Goal: Task Accomplishment & Management: Manage account settings

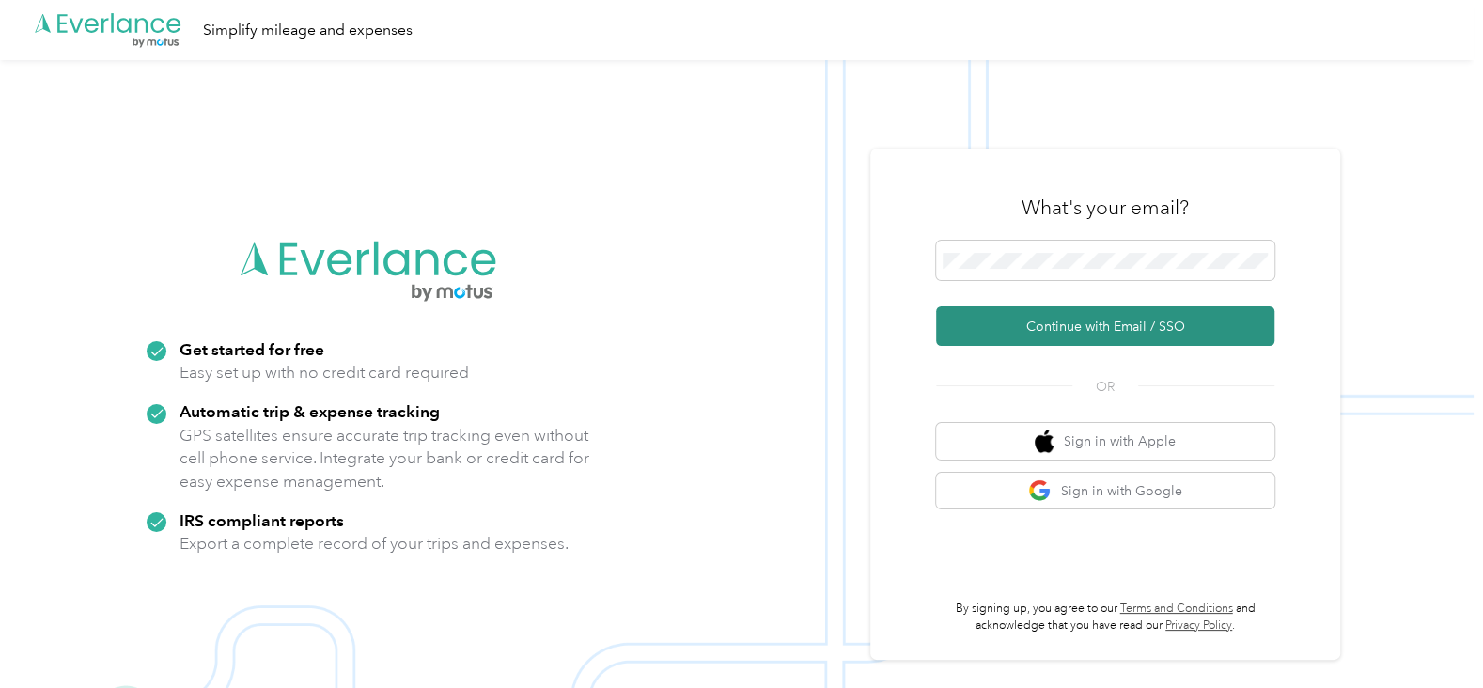
click at [997, 329] on button "Continue with Email / SSO" at bounding box center [1105, 325] width 338 height 39
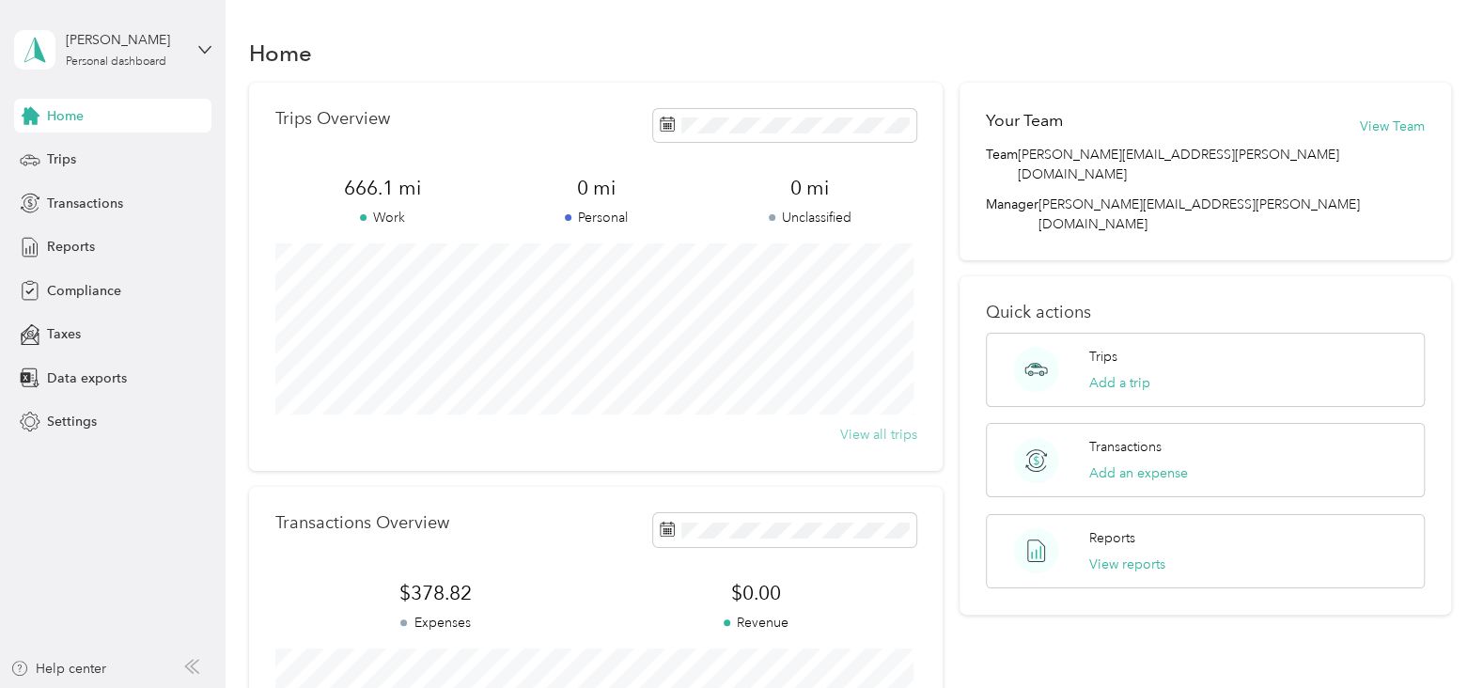
click at [859, 439] on button "View all trips" at bounding box center [877, 435] width 77 height 20
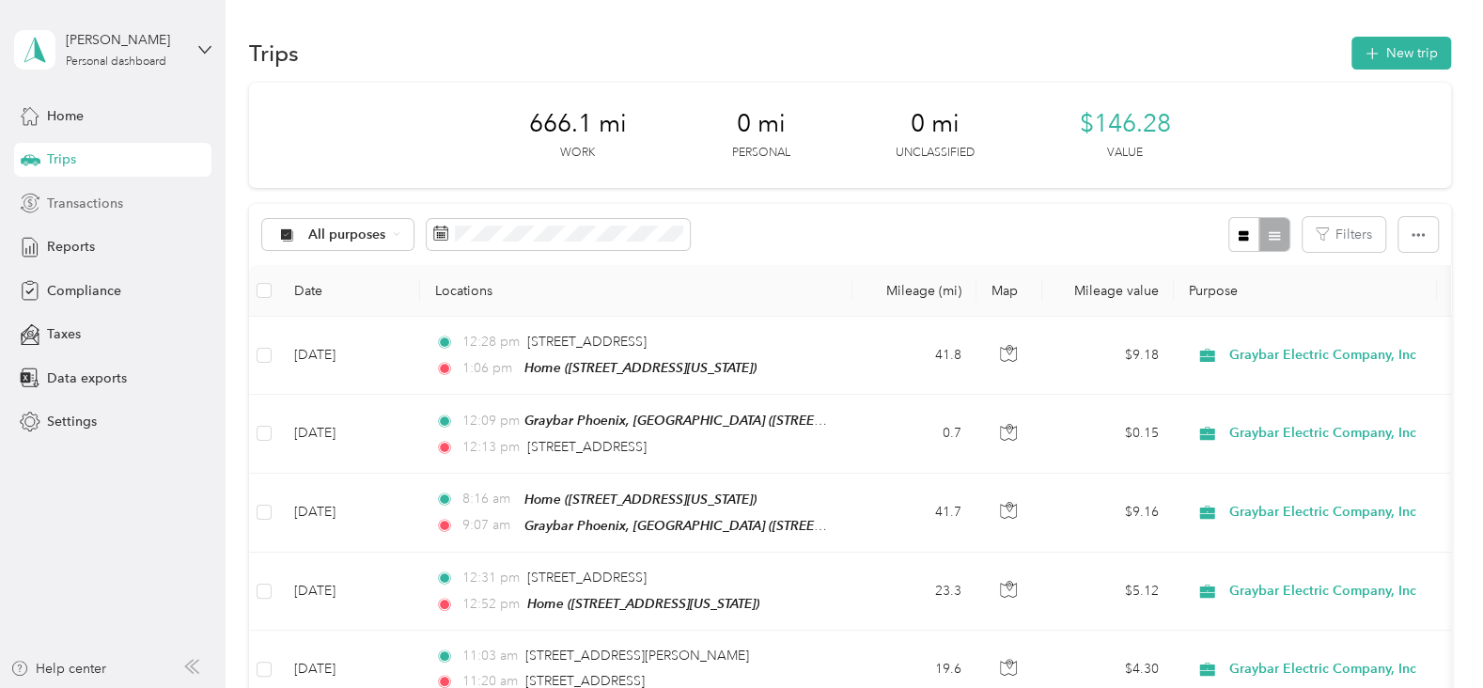
click at [65, 201] on span "Transactions" at bounding box center [85, 204] width 76 height 20
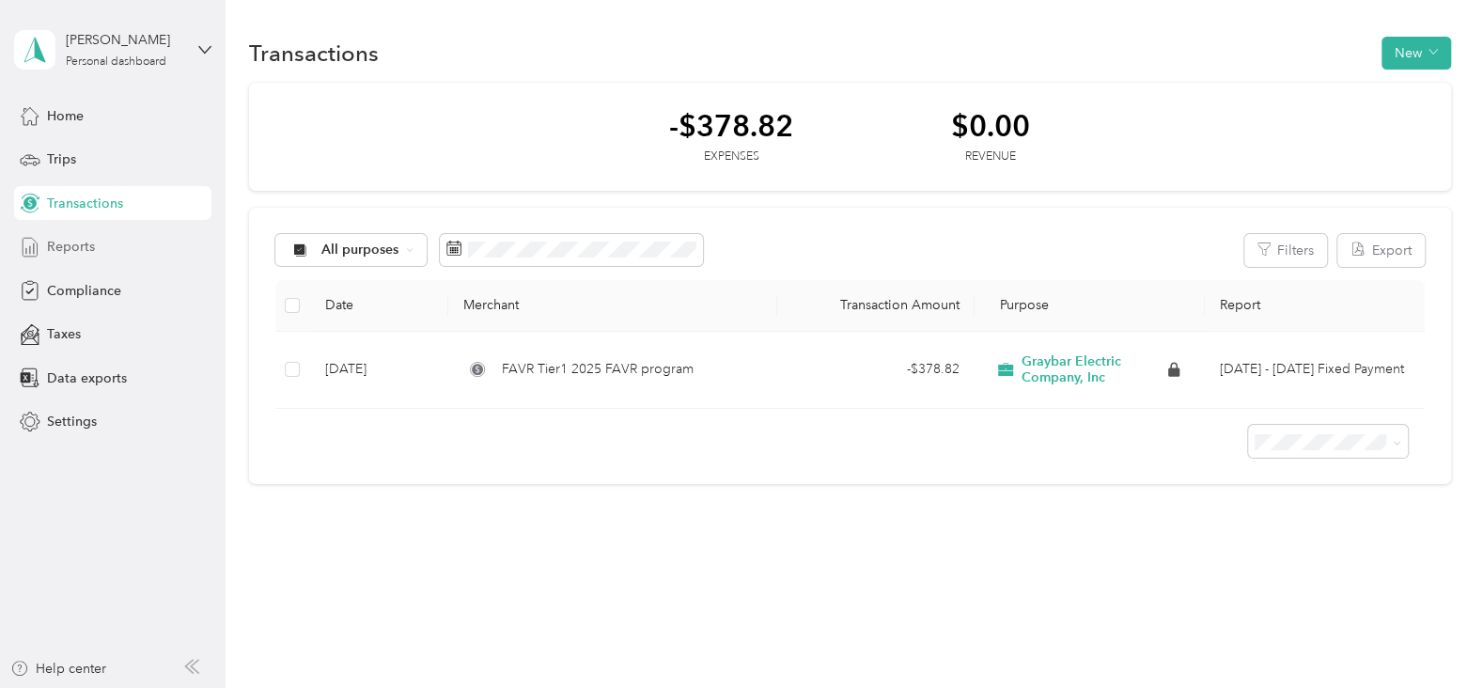
click at [65, 247] on span "Reports" at bounding box center [71, 247] width 48 height 20
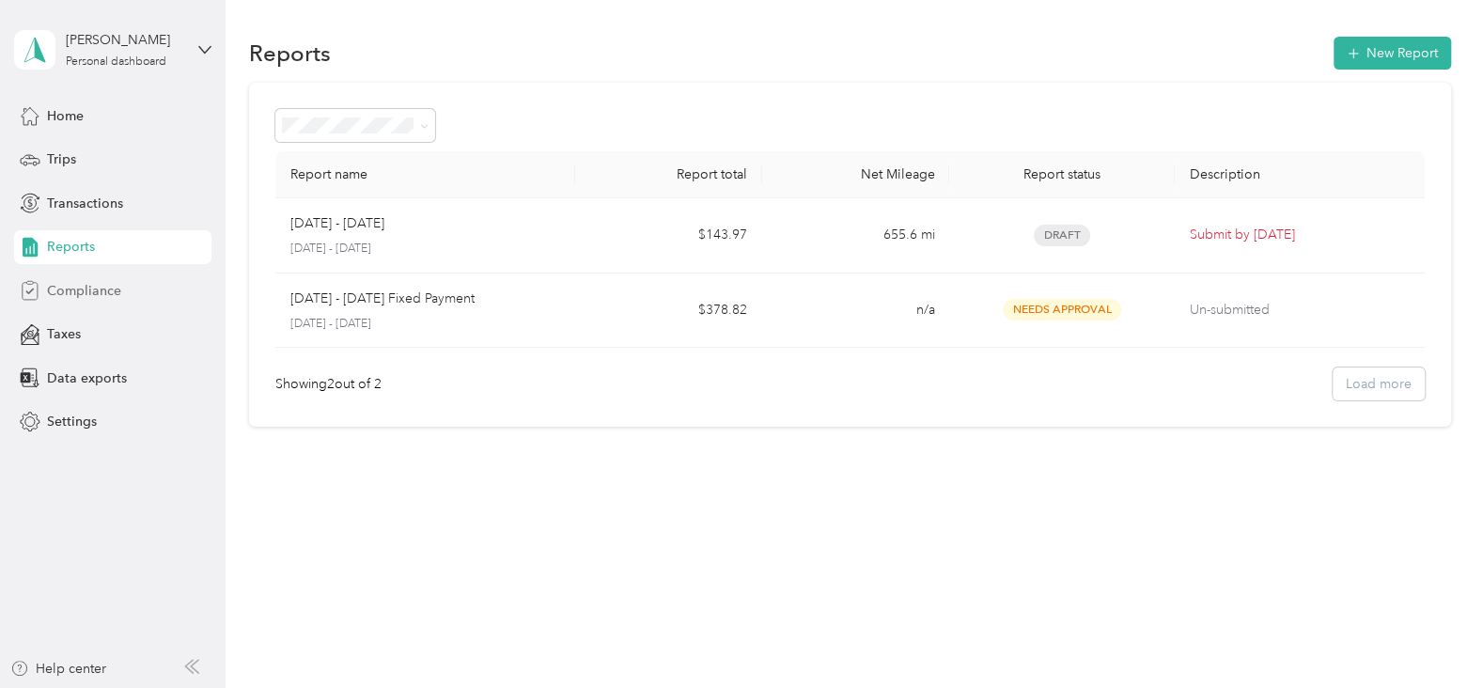
click at [100, 289] on span "Compliance" at bounding box center [84, 291] width 74 height 20
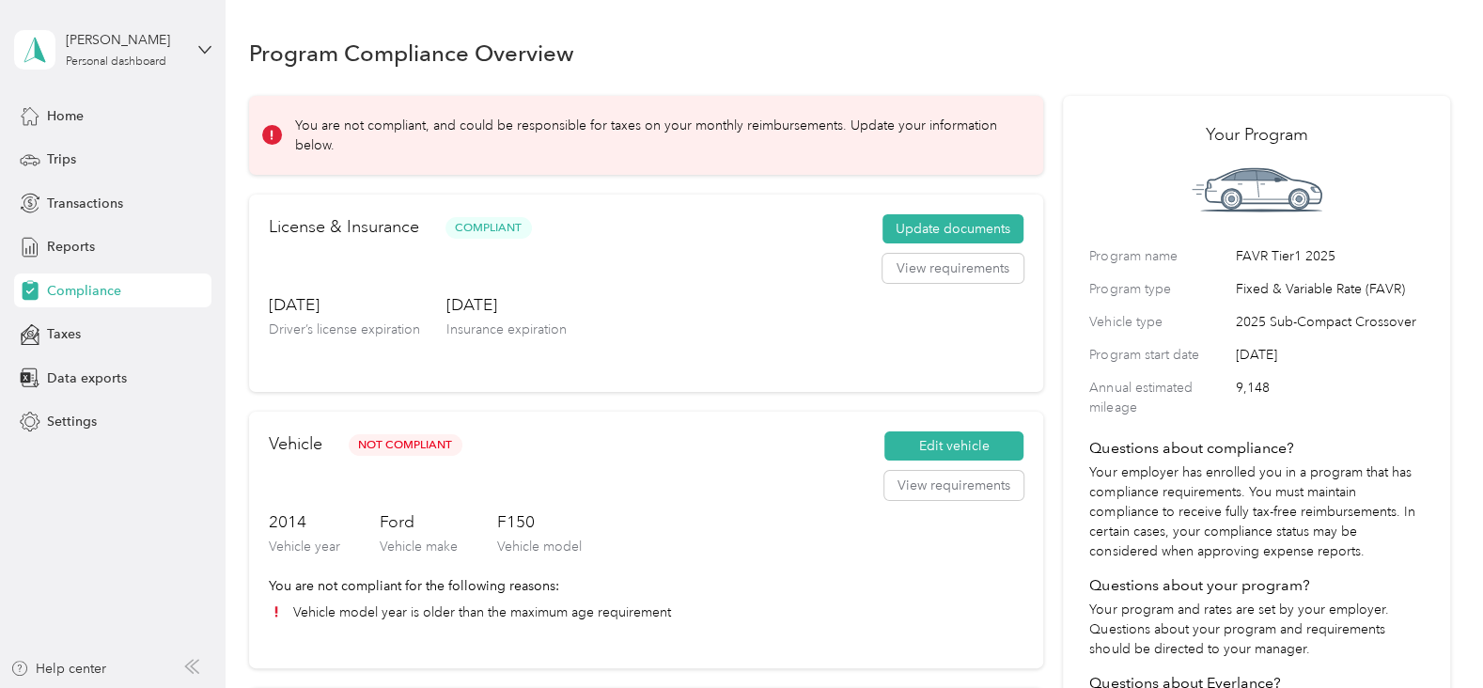
click at [609, 129] on p "You are not compliant, and could be responsible for taxes on your monthly reimb…" at bounding box center [656, 135] width 722 height 39
click at [713, 303] on div "[DATE] Driver’s license expiration [DATE] Insurance expiration" at bounding box center [646, 332] width 754 height 79
click at [73, 329] on span "Taxes" at bounding box center [64, 334] width 34 height 20
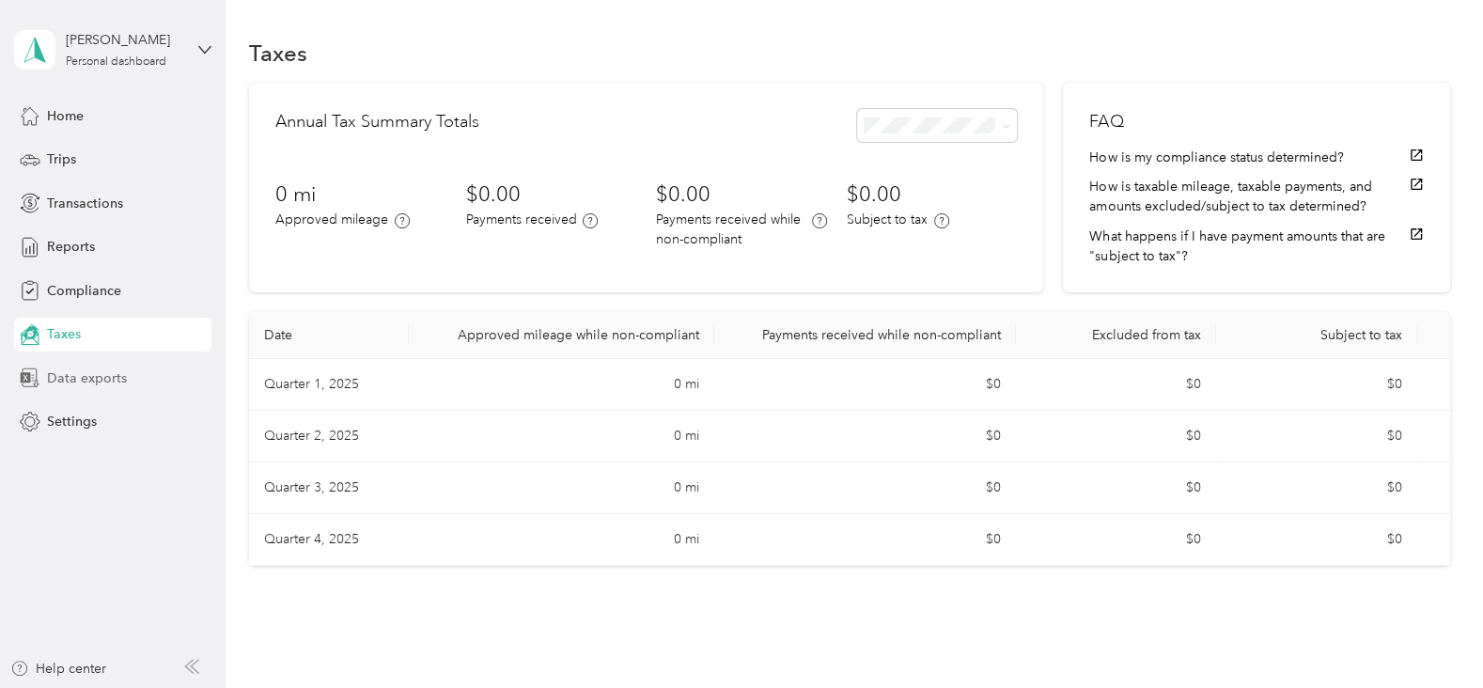
click at [56, 380] on span "Data exports" at bounding box center [87, 378] width 80 height 20
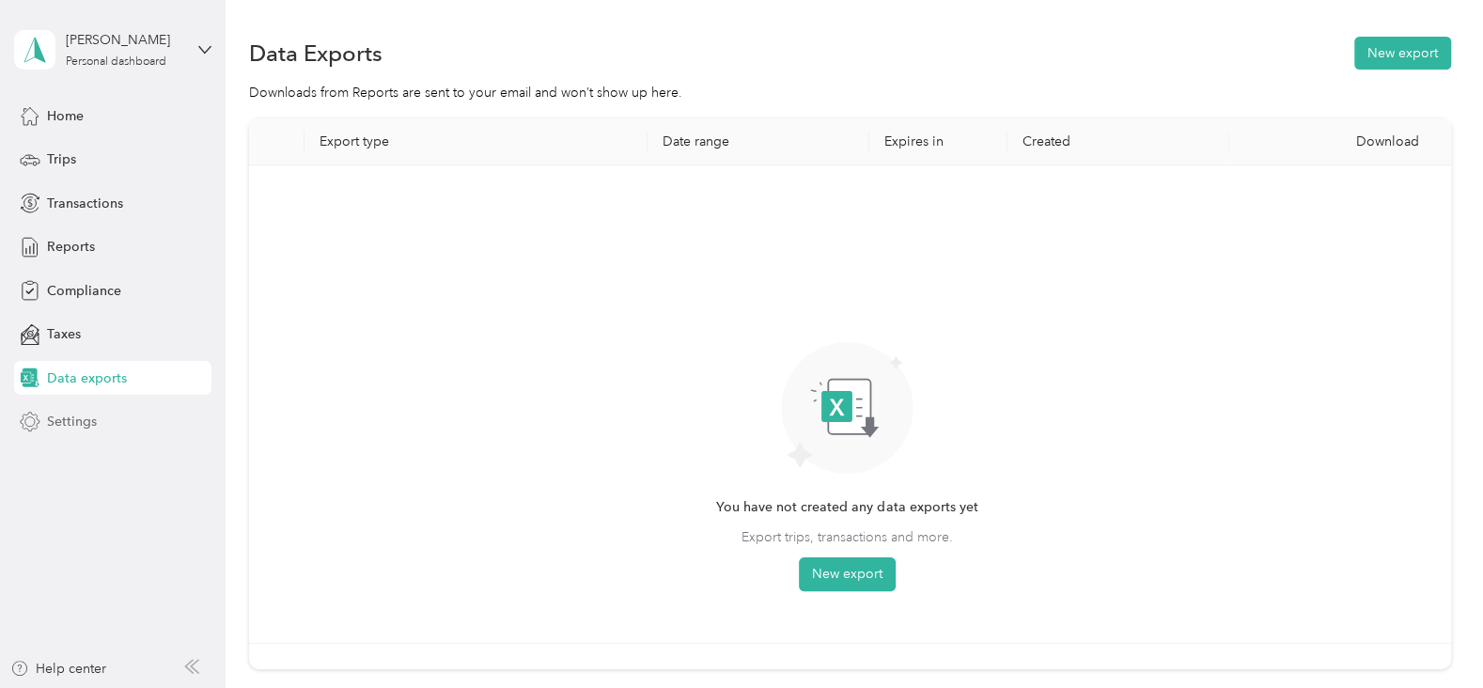
click at [63, 418] on span "Settings" at bounding box center [72, 422] width 50 height 20
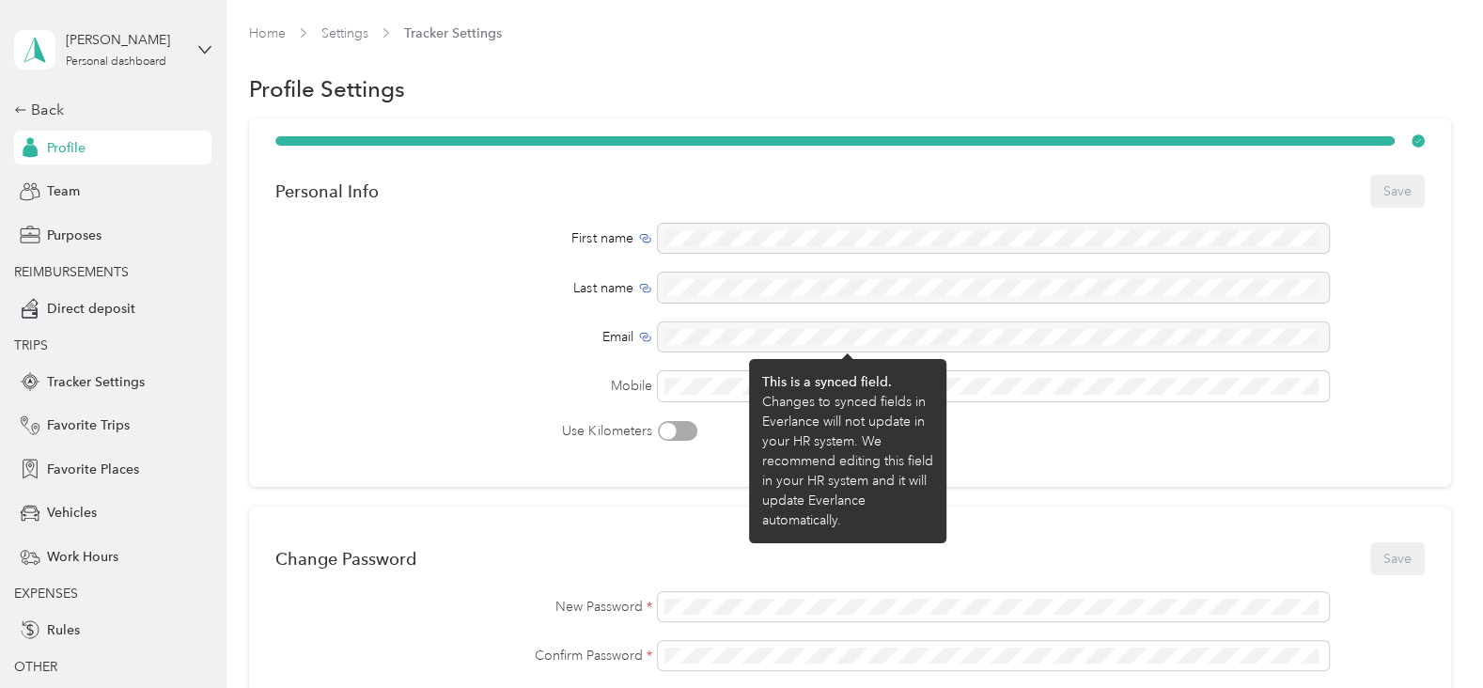
click at [350, 336] on div "Email" at bounding box center [463, 337] width 377 height 20
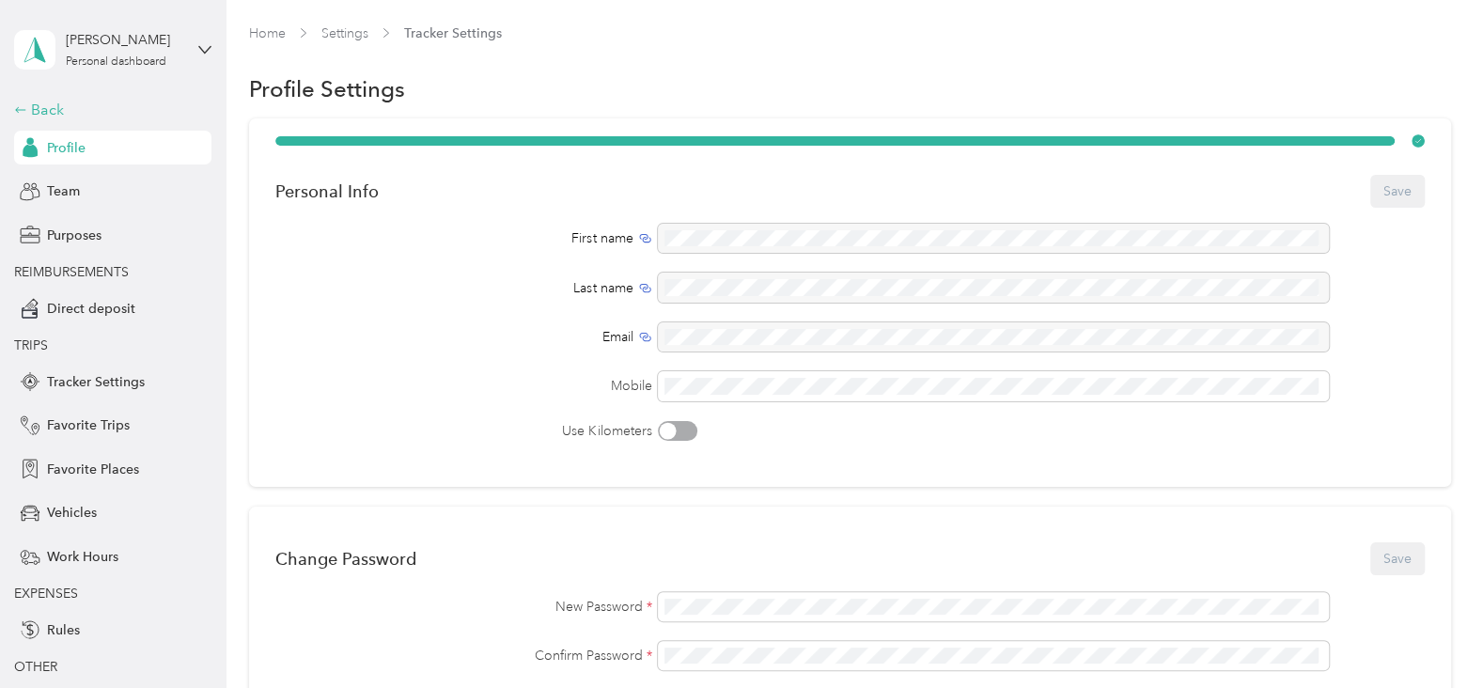
click at [37, 110] on div "Back" at bounding box center [108, 110] width 188 height 23
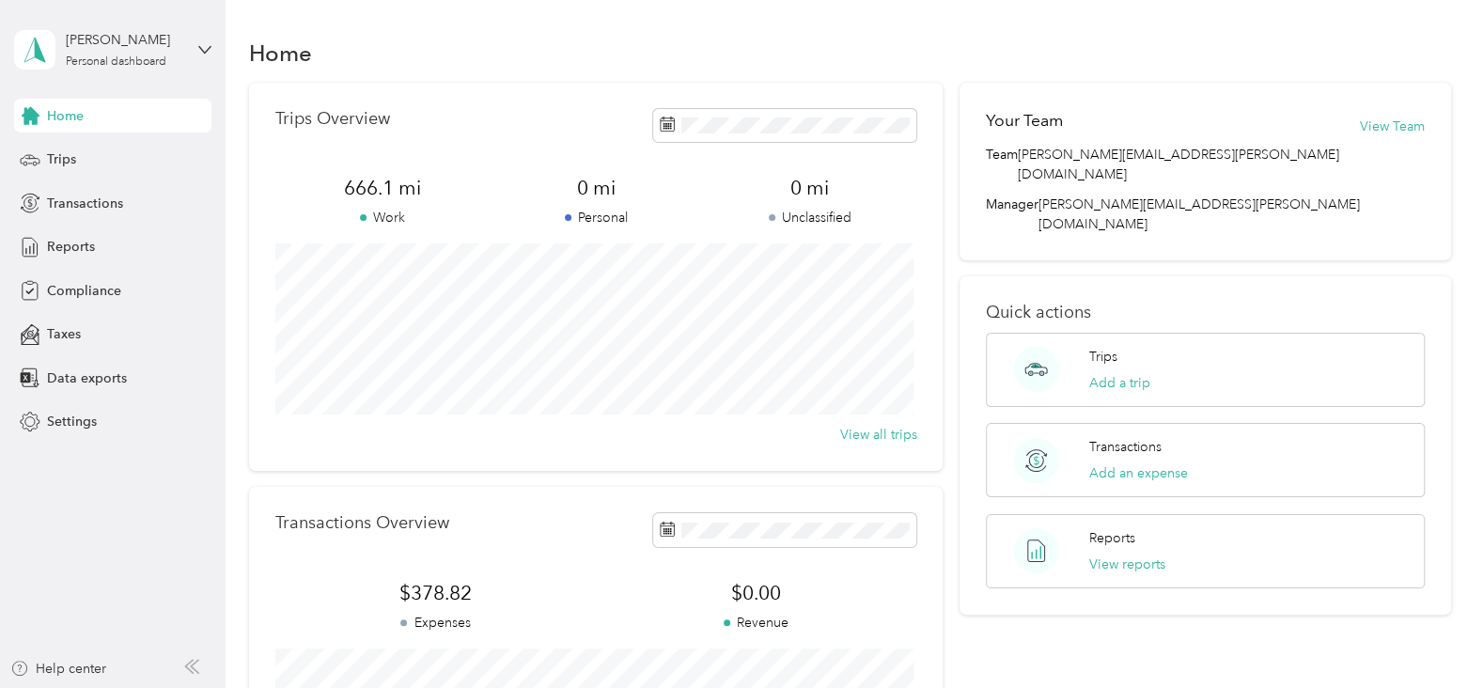
click at [71, 112] on span "Home" at bounding box center [65, 116] width 37 height 20
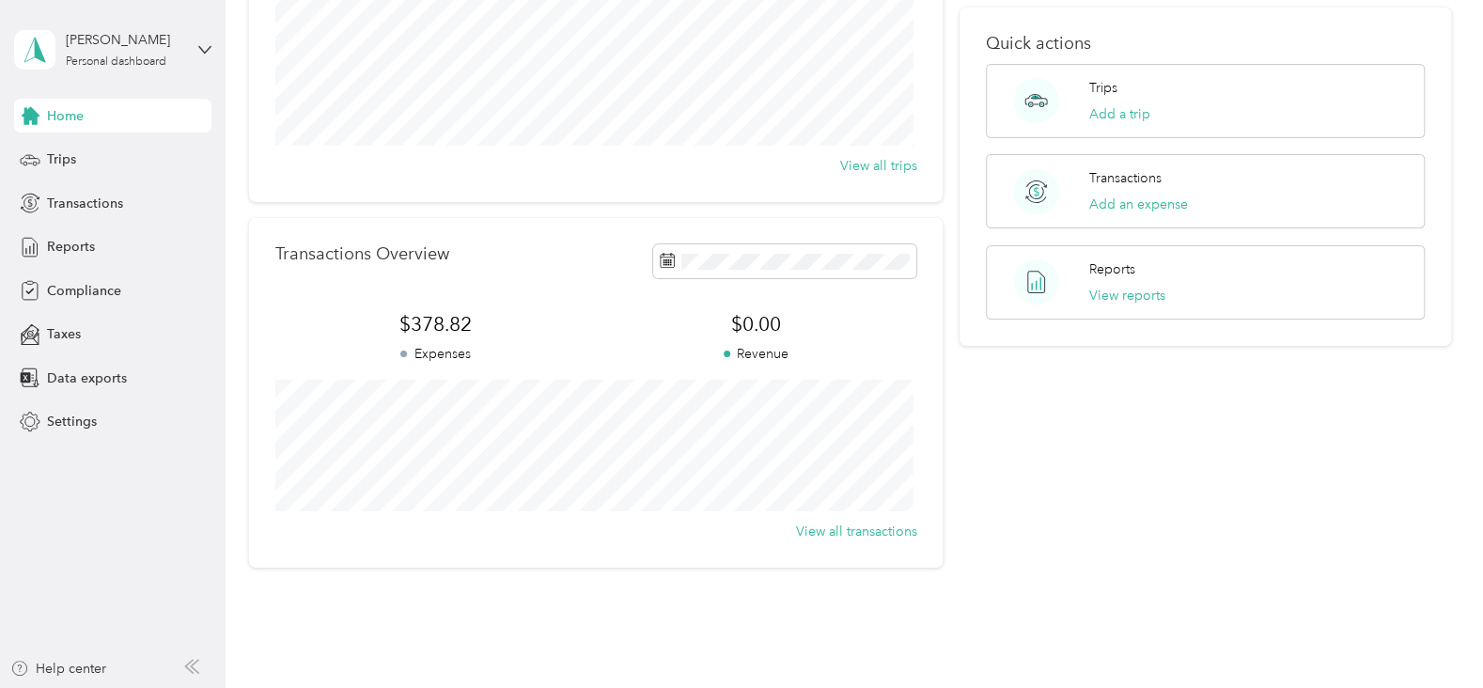
scroll to position [282, 0]
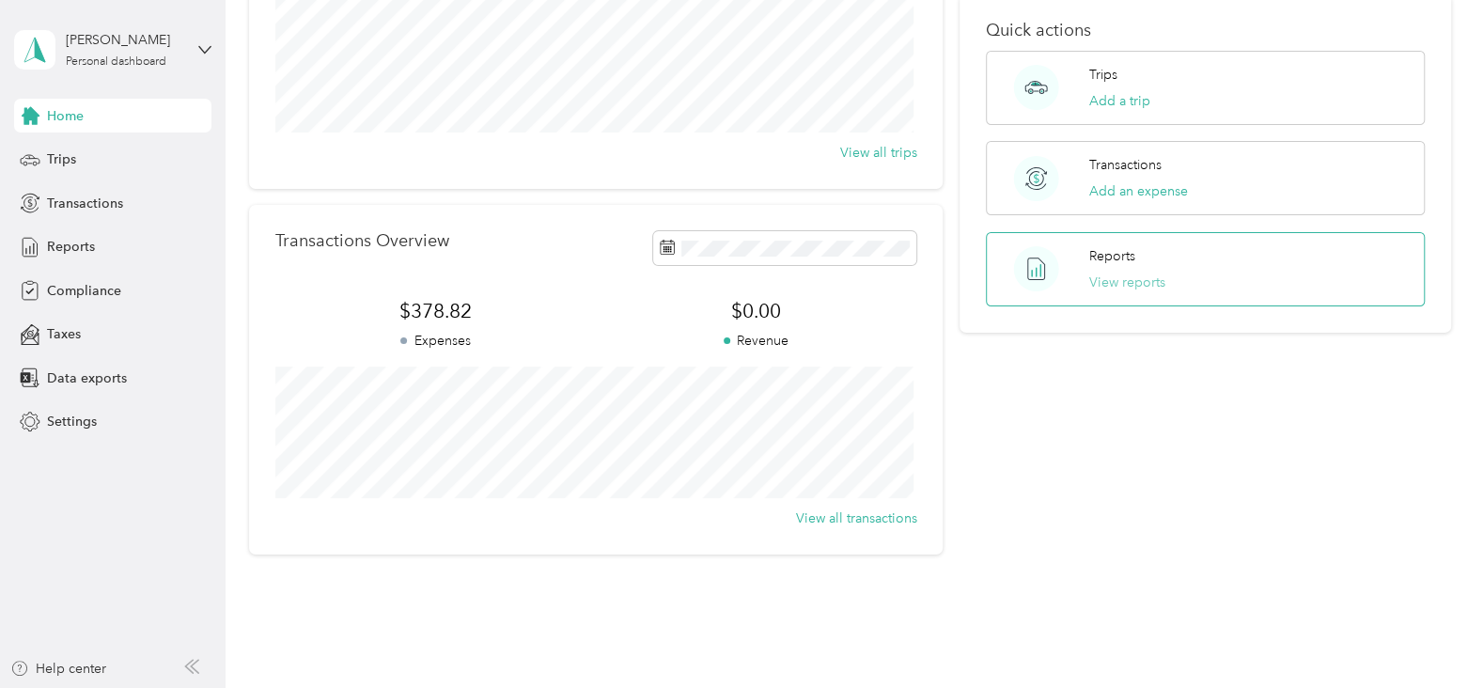
click at [1127, 272] on button "View reports" at bounding box center [1126, 282] width 76 height 20
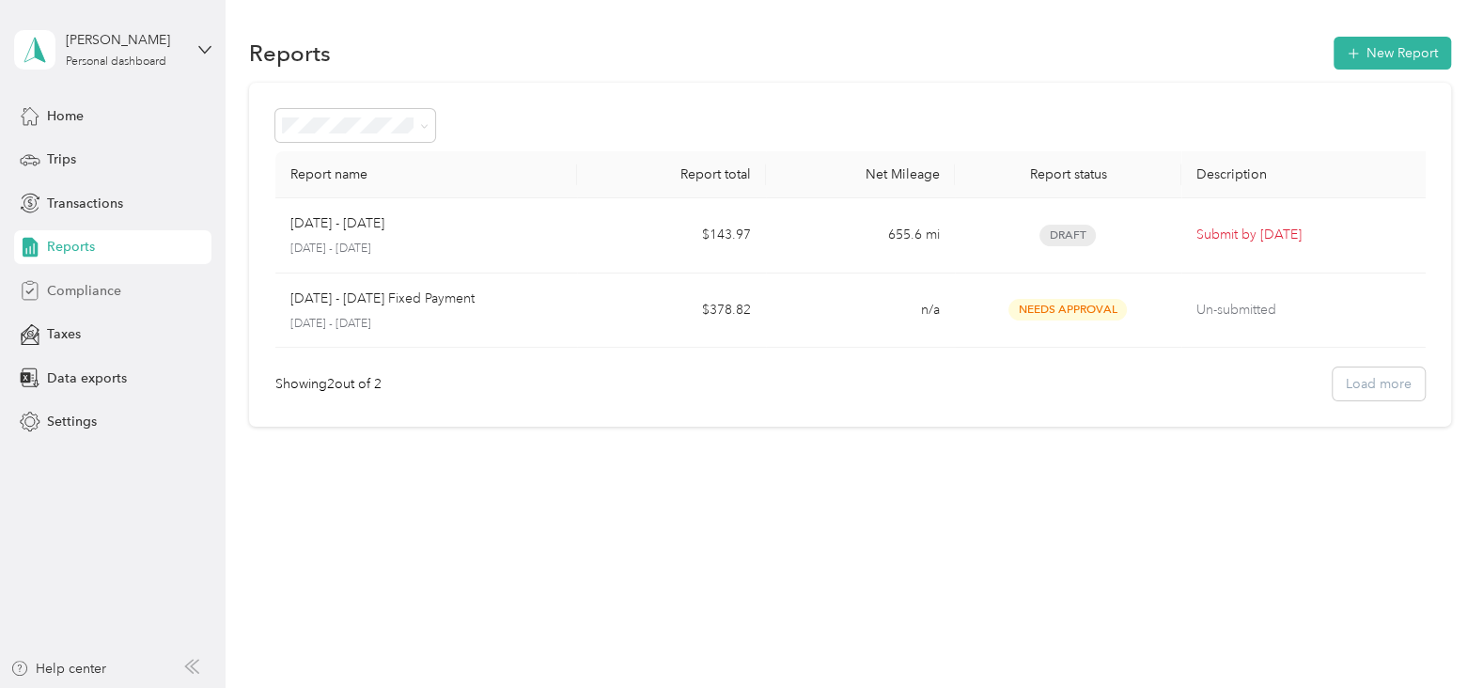
click at [92, 288] on span "Compliance" at bounding box center [84, 291] width 74 height 20
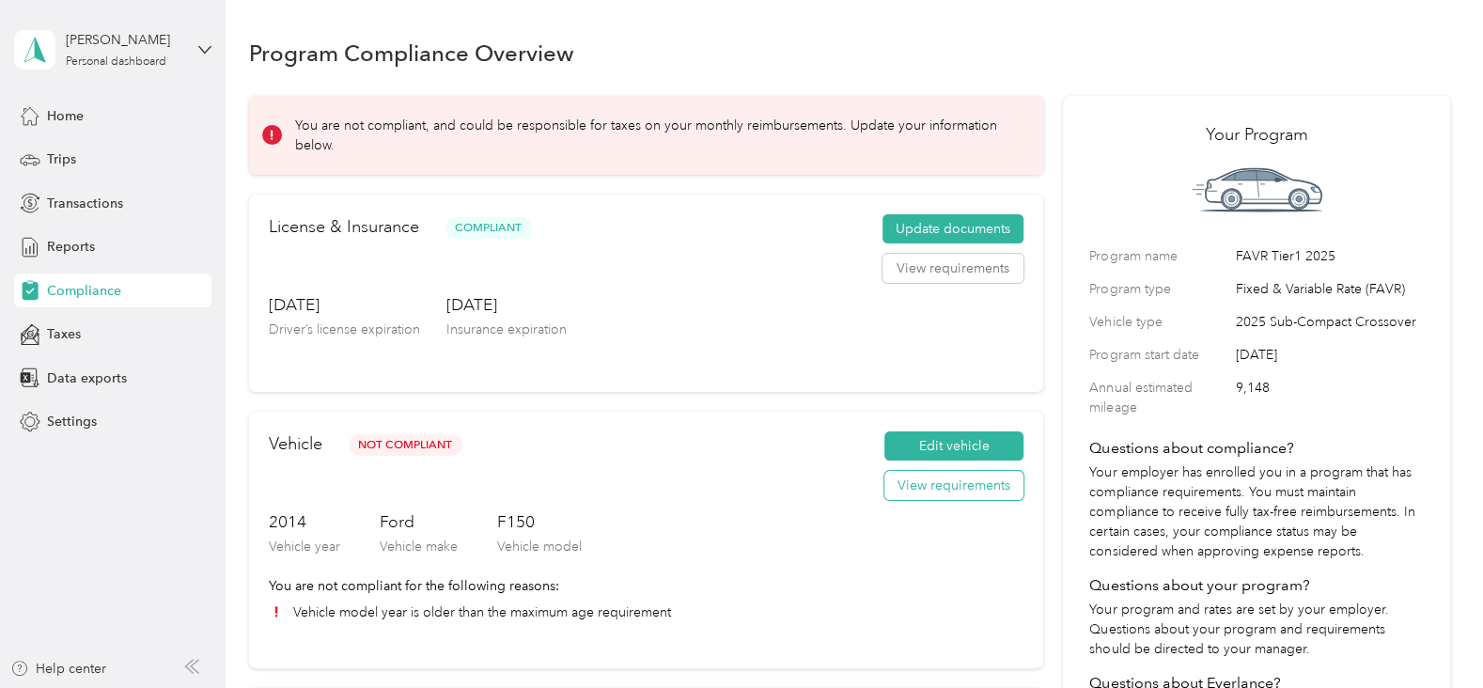
click at [935, 485] on button "View requirements" at bounding box center [953, 486] width 139 height 30
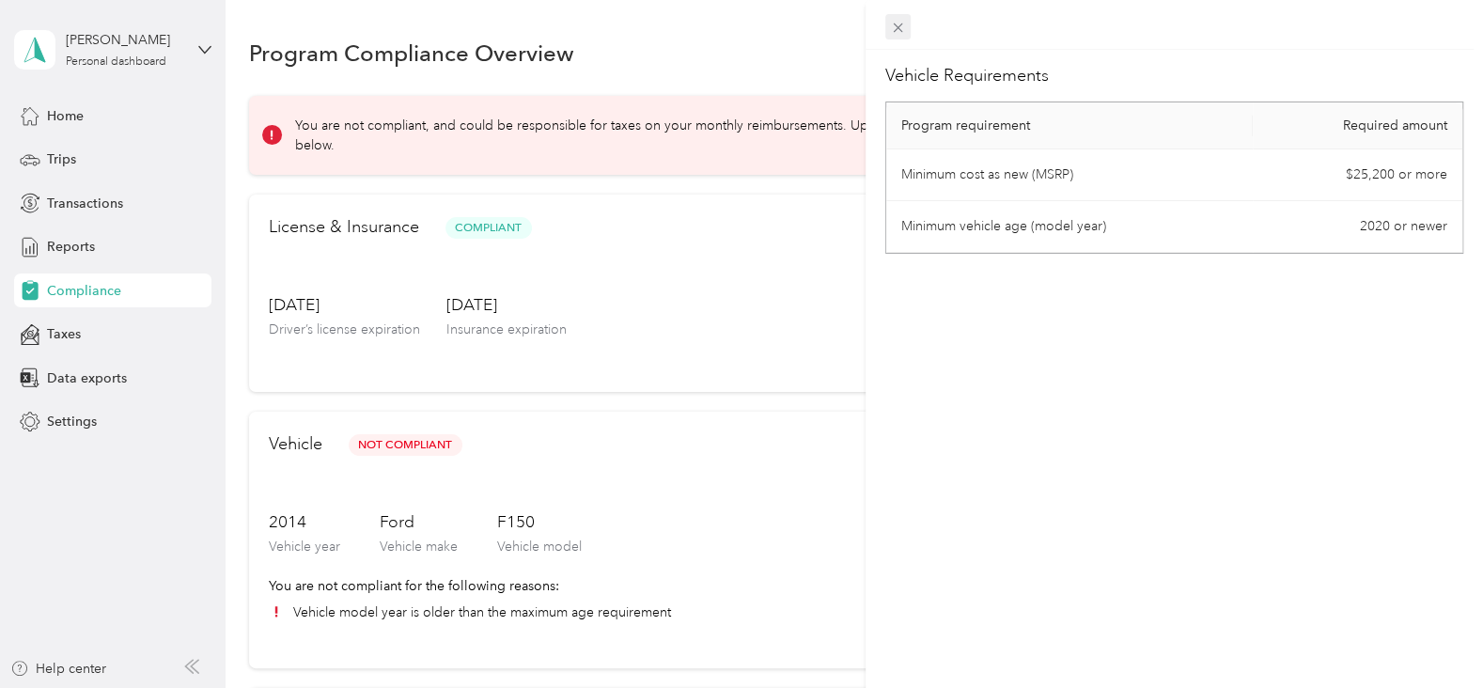
click at [895, 24] on icon at bounding box center [898, 28] width 16 height 16
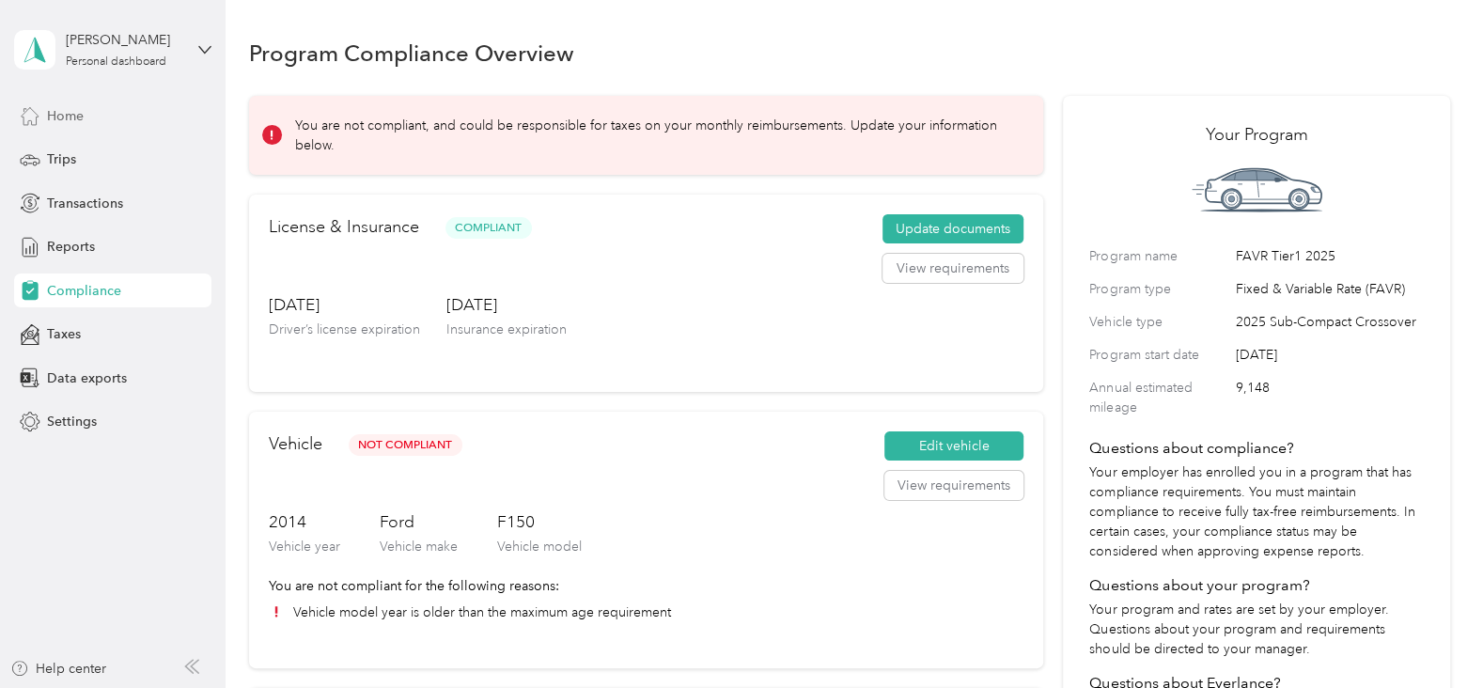
click at [54, 109] on span "Home" at bounding box center [65, 116] width 37 height 20
